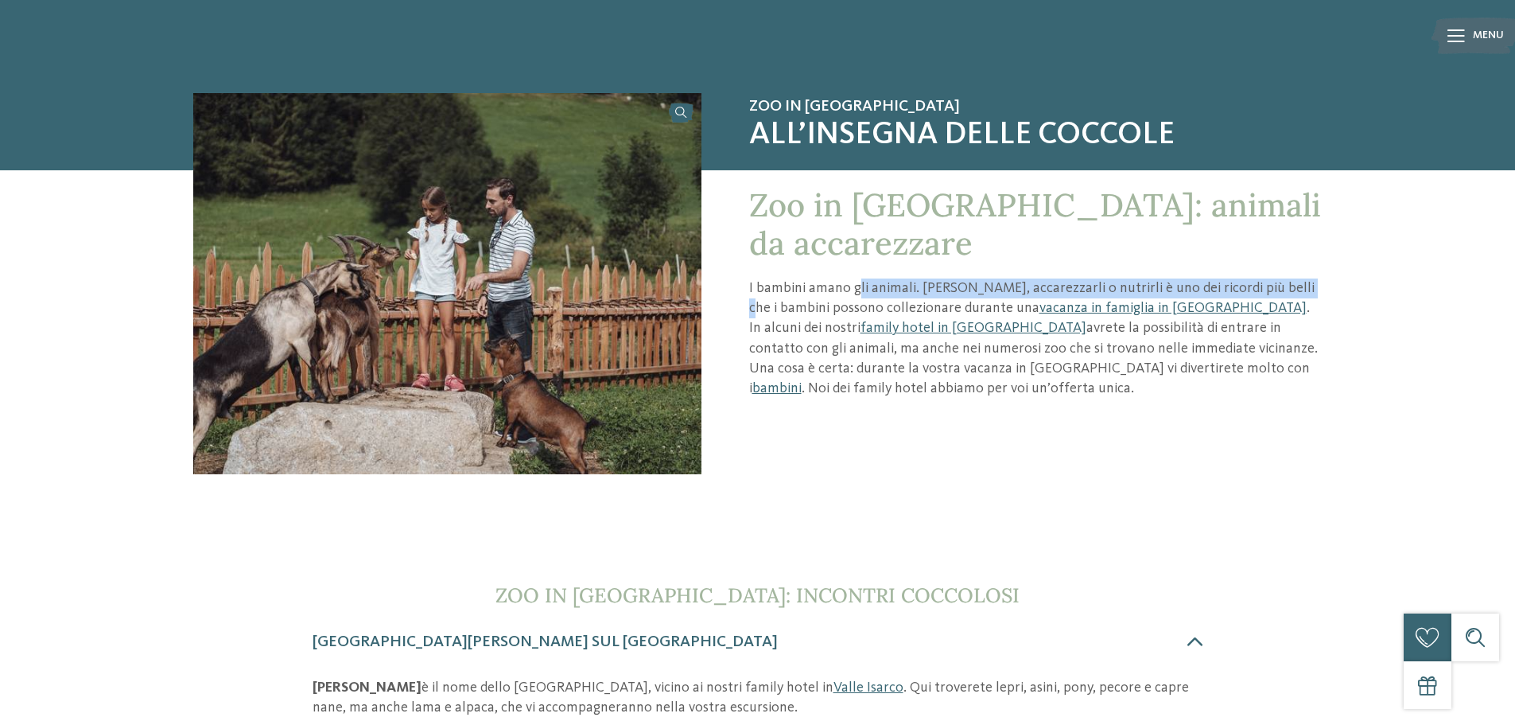
drag, startPoint x: 861, startPoint y: 291, endPoint x: 1287, endPoint y: 287, distance: 425.6
click at [1287, 287] on p "I bambini amano gli animali. [PERSON_NAME], accarezzarli o nutrirli è uno dei r…" at bounding box center [1035, 338] width 573 height 120
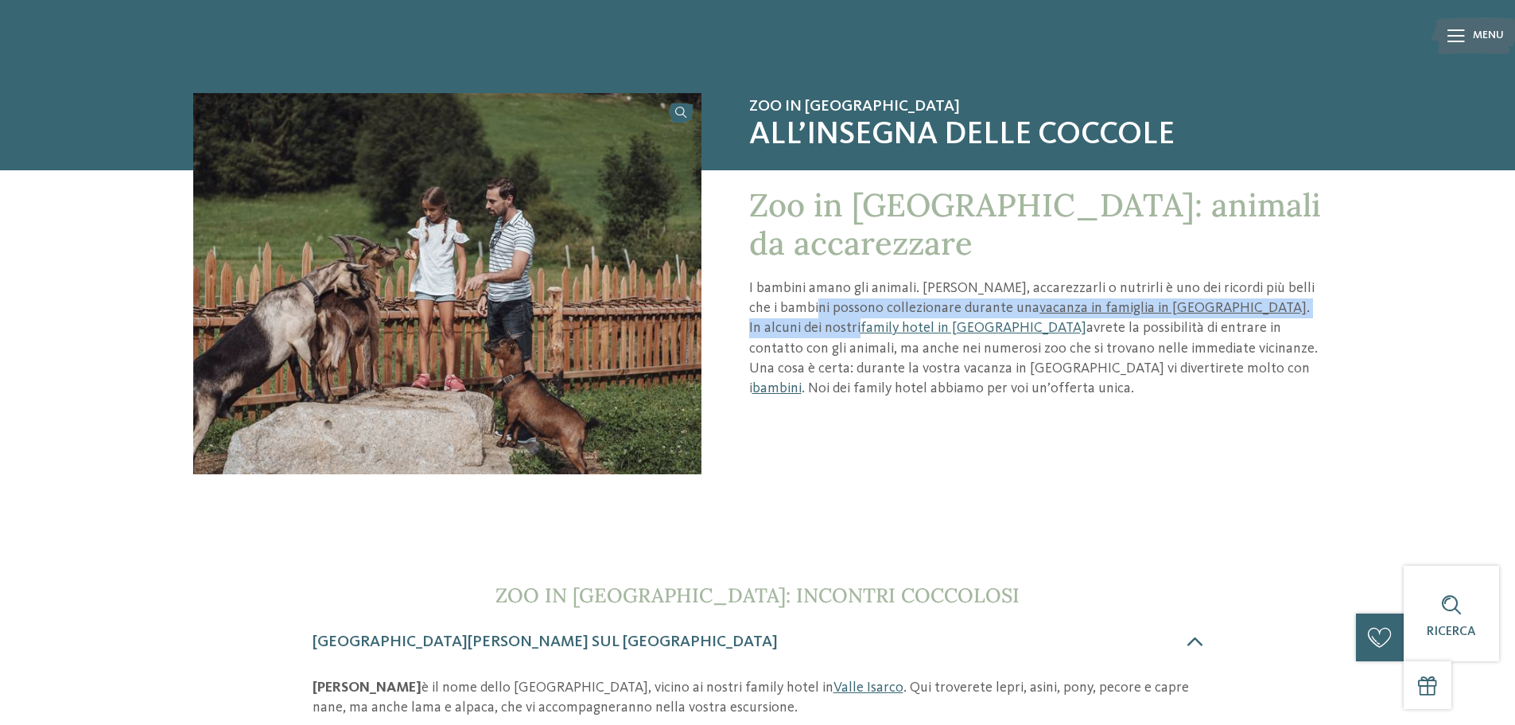
drag, startPoint x: 808, startPoint y: 308, endPoint x: 1347, endPoint y: 317, distance: 539.4
click at [1347, 317] on div "Zoo in [GEOGRAPHIC_DATA] All’insegna delle coccole Zoo in [GEOGRAPHIC_DATA]: an…" at bounding box center [758, 322] width 1320 height 458
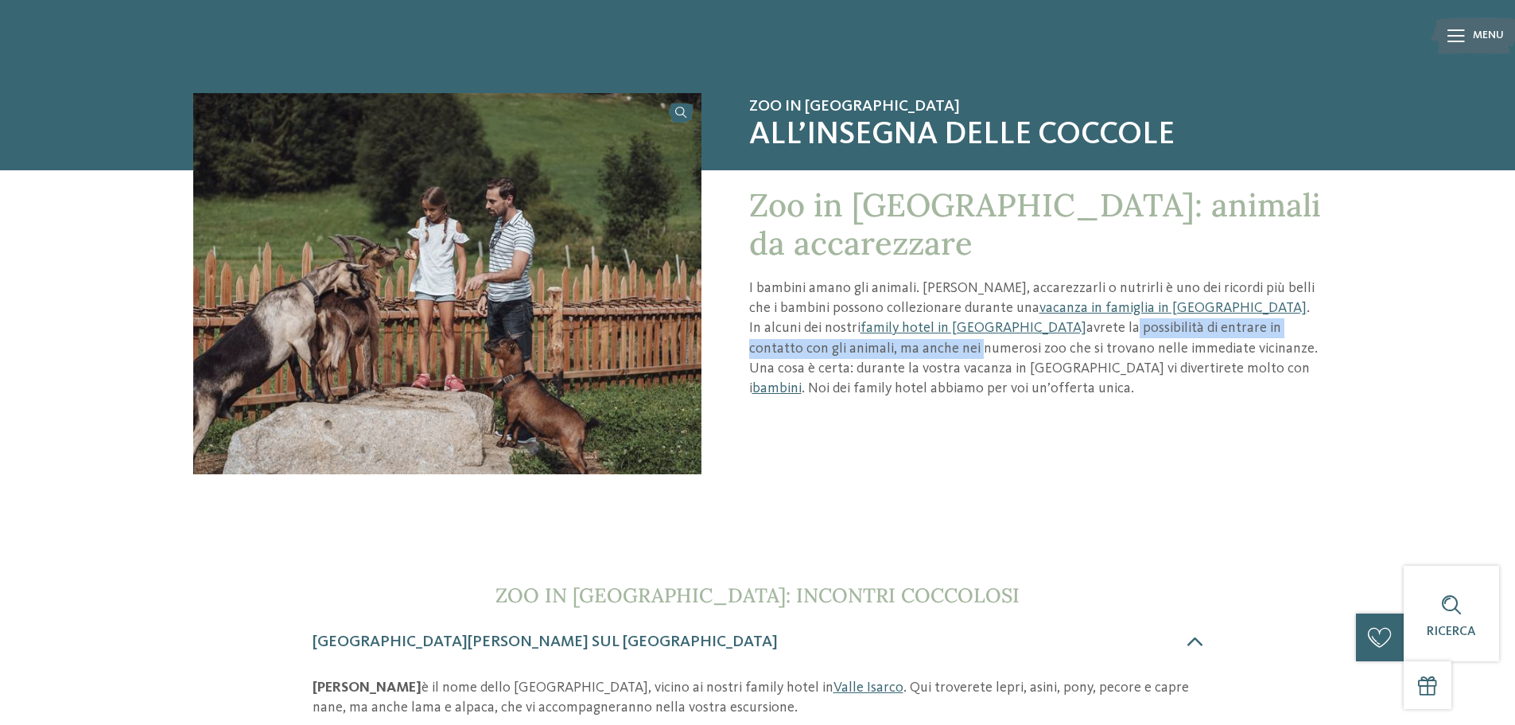
scroll to position [161, 0]
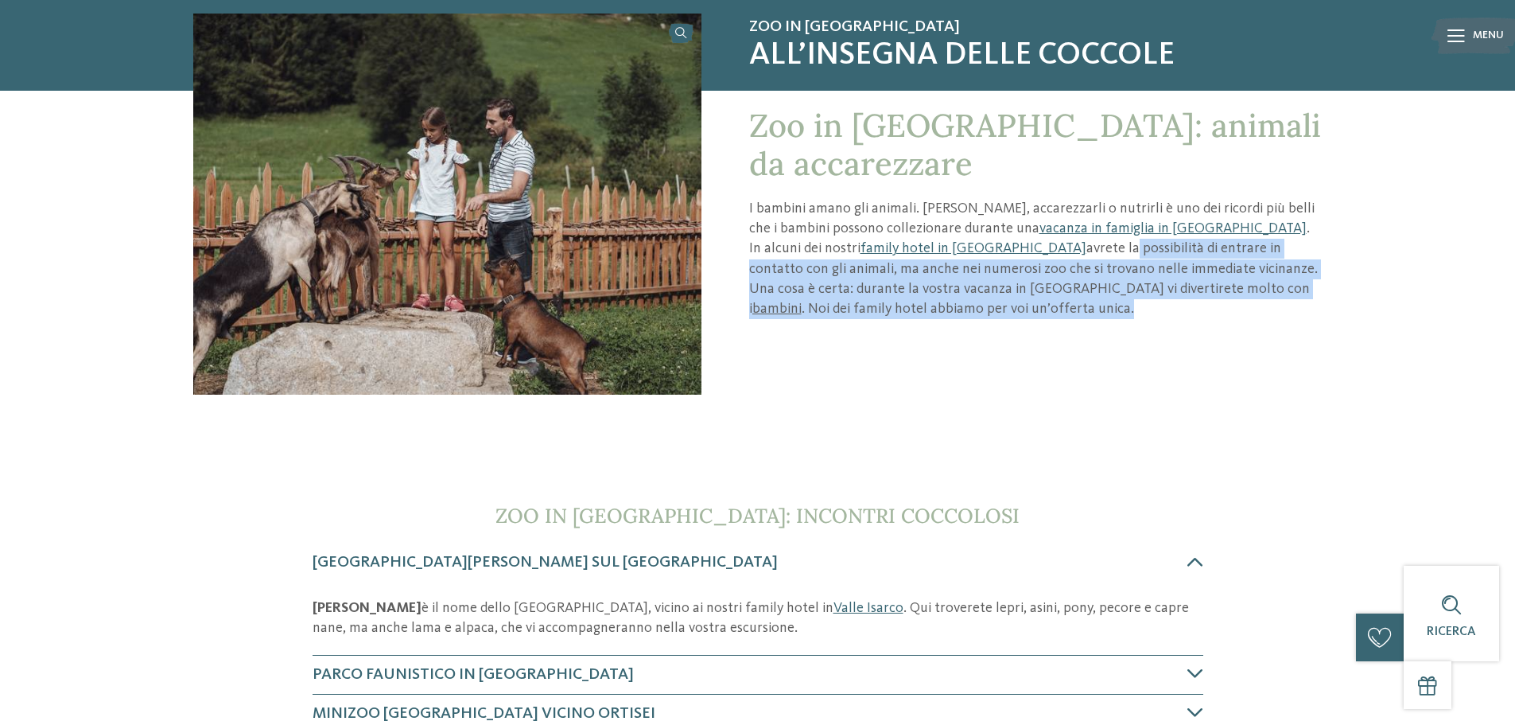
drag, startPoint x: 1006, startPoint y: 322, endPoint x: 1321, endPoint y: 329, distance: 315.1
click at [1321, 329] on div "Zoo in [GEOGRAPHIC_DATA]: animali da accarezzare I bambini amano gli animali. […" at bounding box center [1012, 281] width 621 height 381
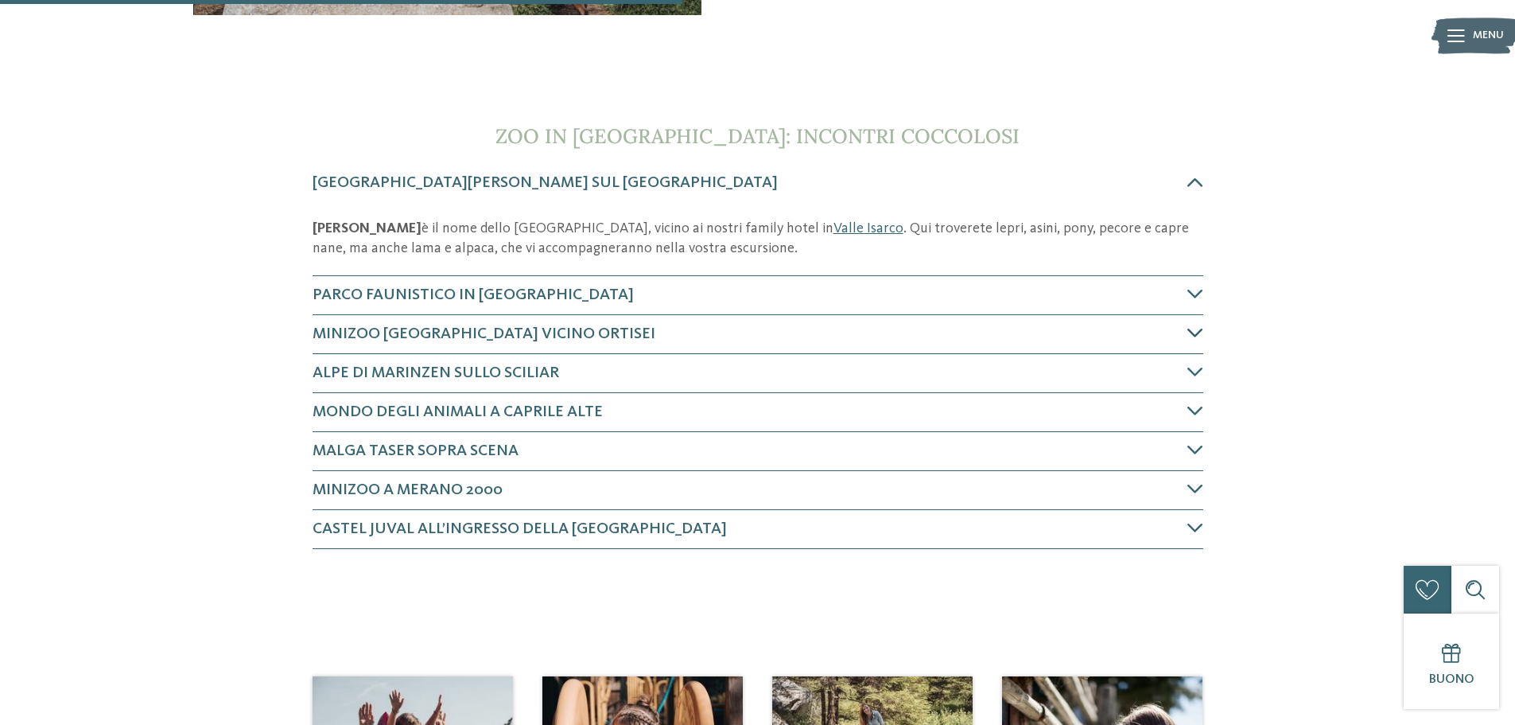
scroll to position [558, 0]
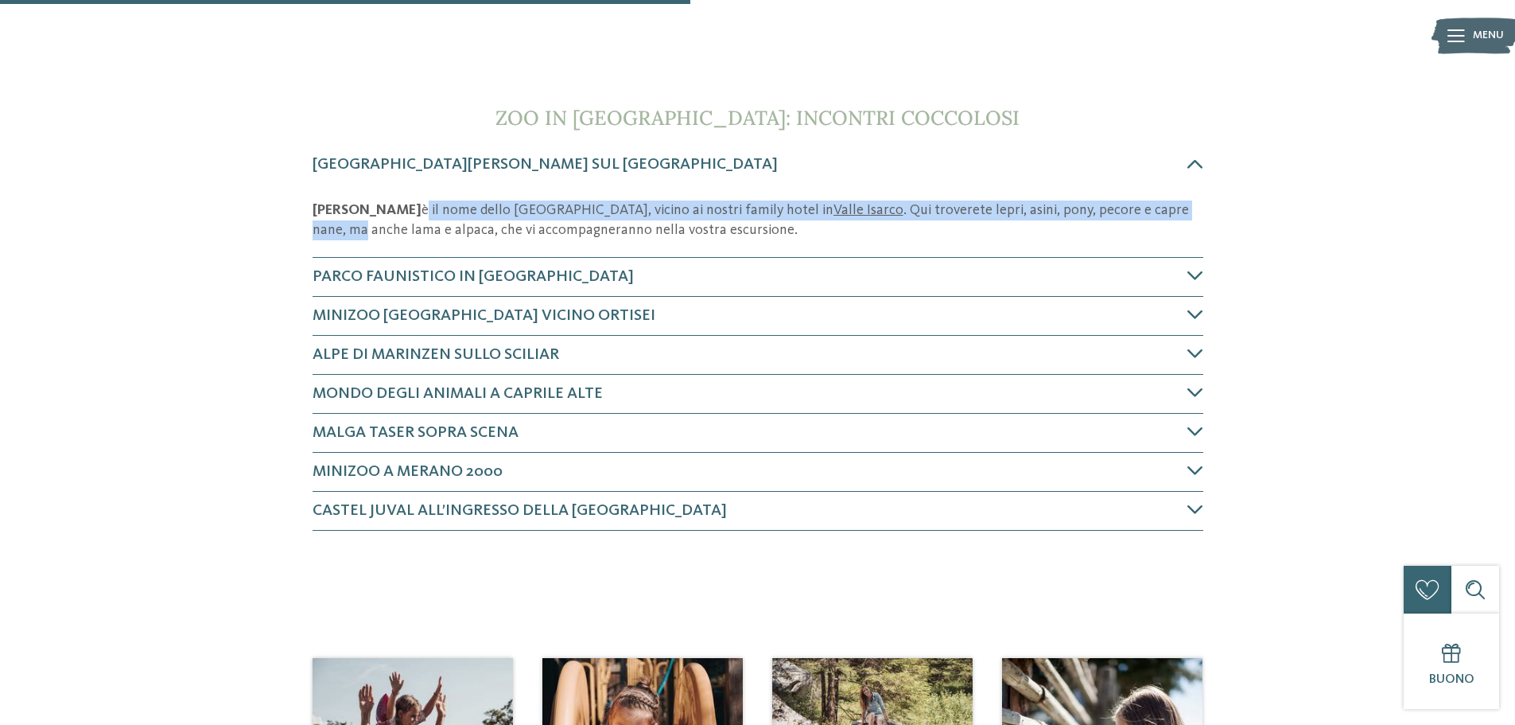
drag, startPoint x: 383, startPoint y: 216, endPoint x: 1195, endPoint y: 207, distance: 812.2
click at [1195, 207] on p "[PERSON_NAME] è il nome dello [GEOGRAPHIC_DATA], vicino ai nostri family hotel …" at bounding box center [758, 220] width 891 height 40
click at [1194, 208] on p "[PERSON_NAME] è il nome dello [GEOGRAPHIC_DATA], vicino ai nostri family hotel …" at bounding box center [758, 220] width 891 height 40
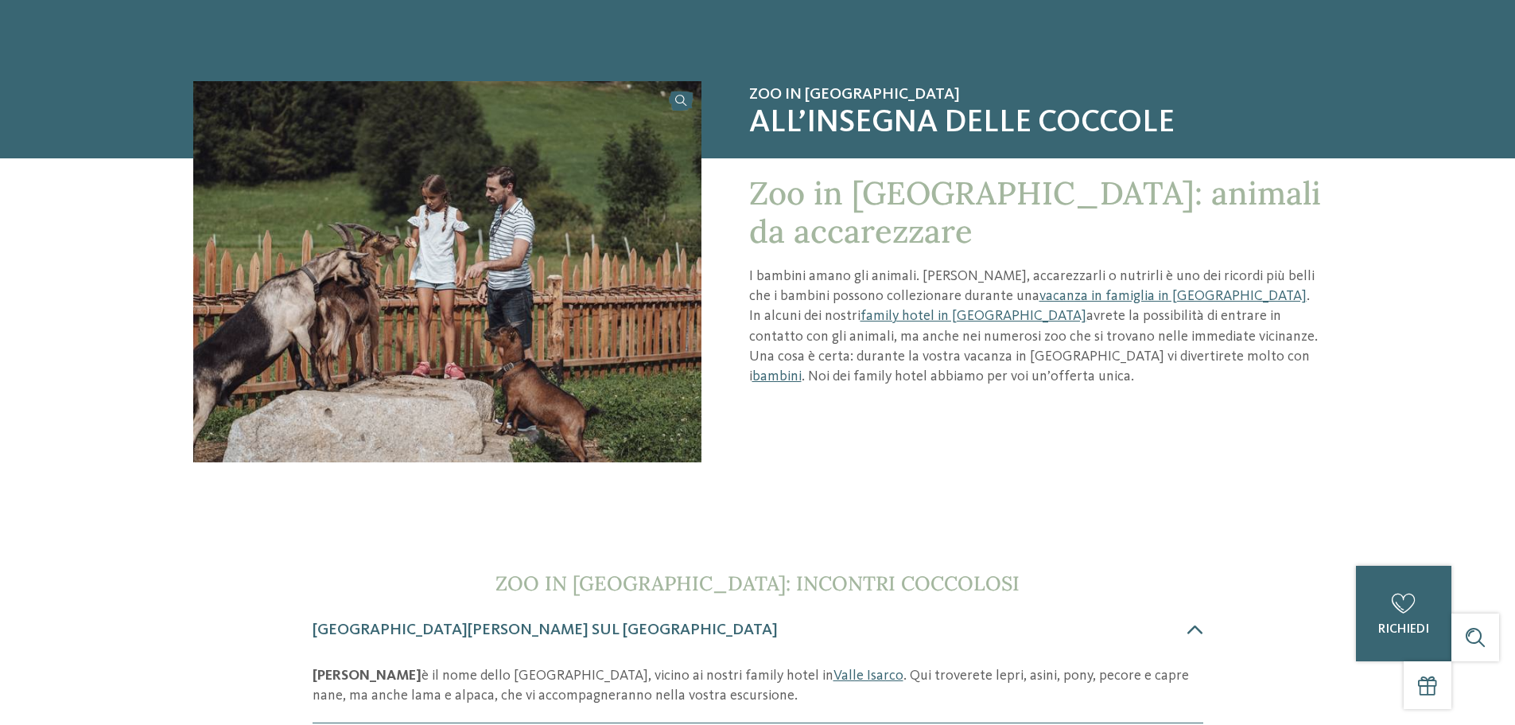
scroll to position [0, 0]
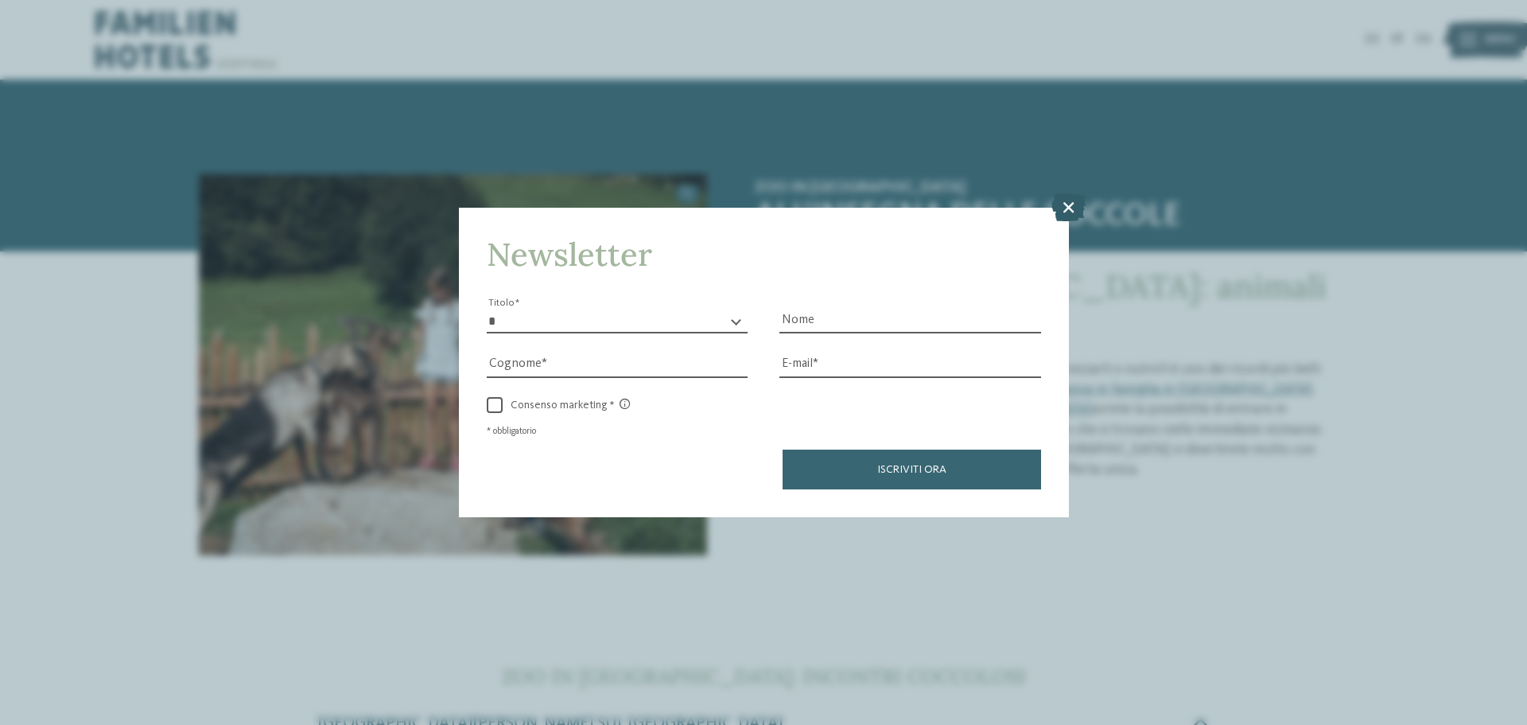
click at [1063, 207] on icon at bounding box center [1069, 207] width 34 height 28
